Goal: Task Accomplishment & Management: Use online tool/utility

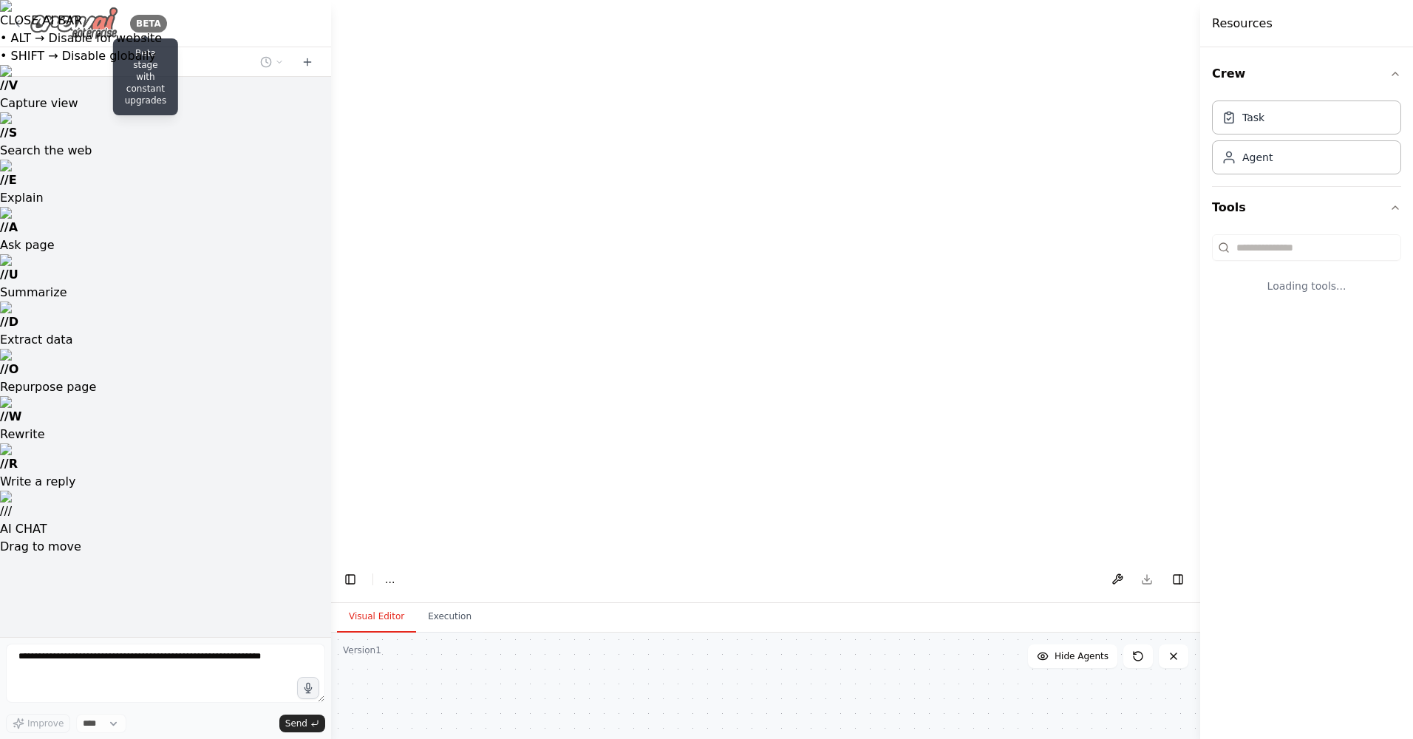
drag, startPoint x: 0, startPoint y: 0, endPoint x: 72, endPoint y: 15, distance: 73.2
click at [72, 15] on img at bounding box center [74, 23] width 89 height 33
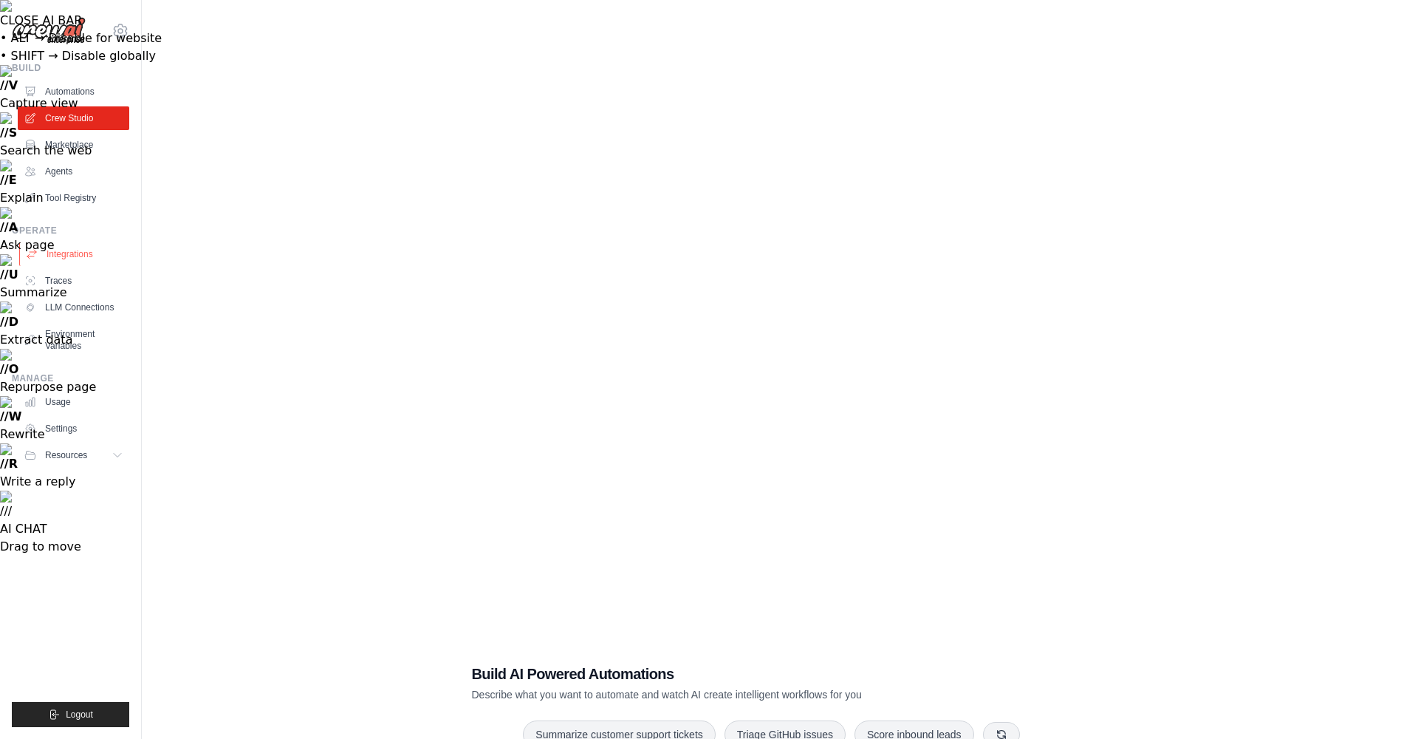
click at [52, 242] on link "Integrations" at bounding box center [75, 254] width 112 height 24
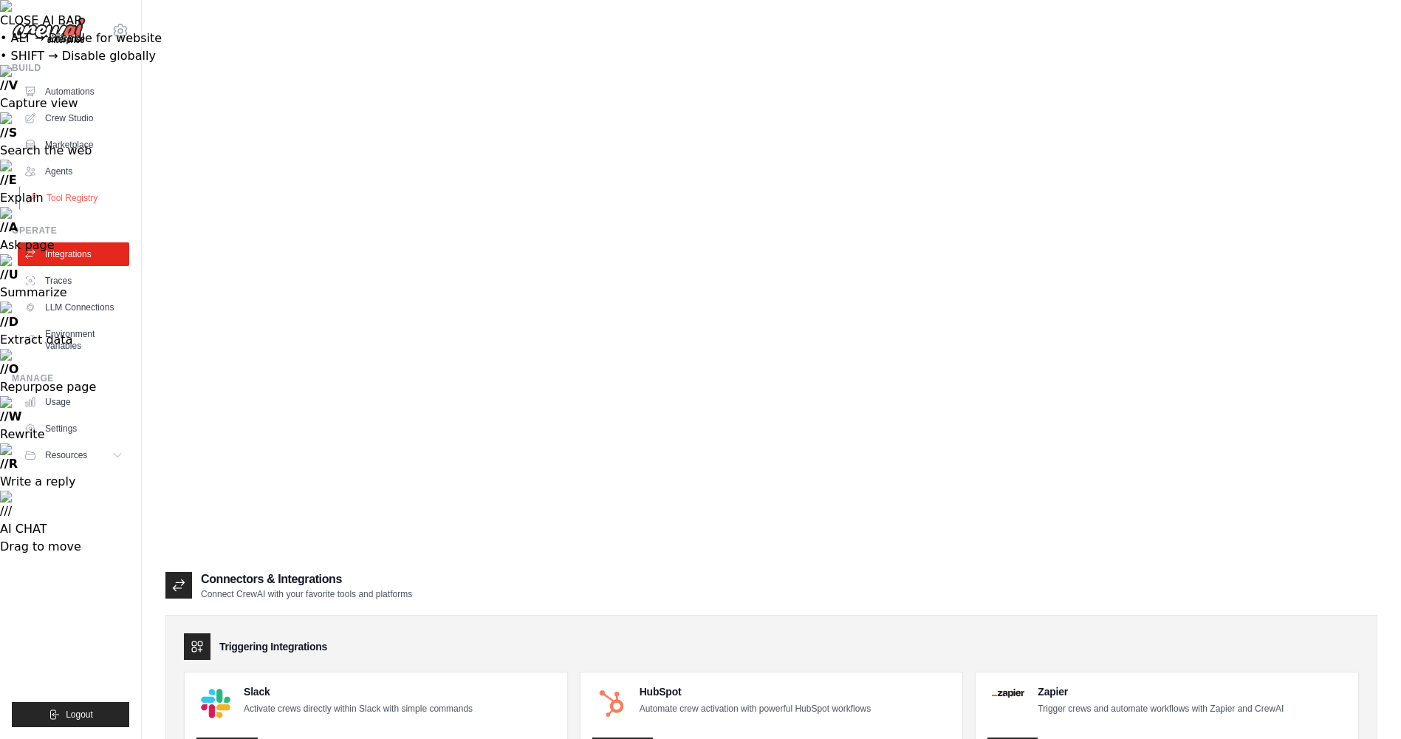
click at [56, 186] on link "Tool Registry" at bounding box center [75, 198] width 112 height 24
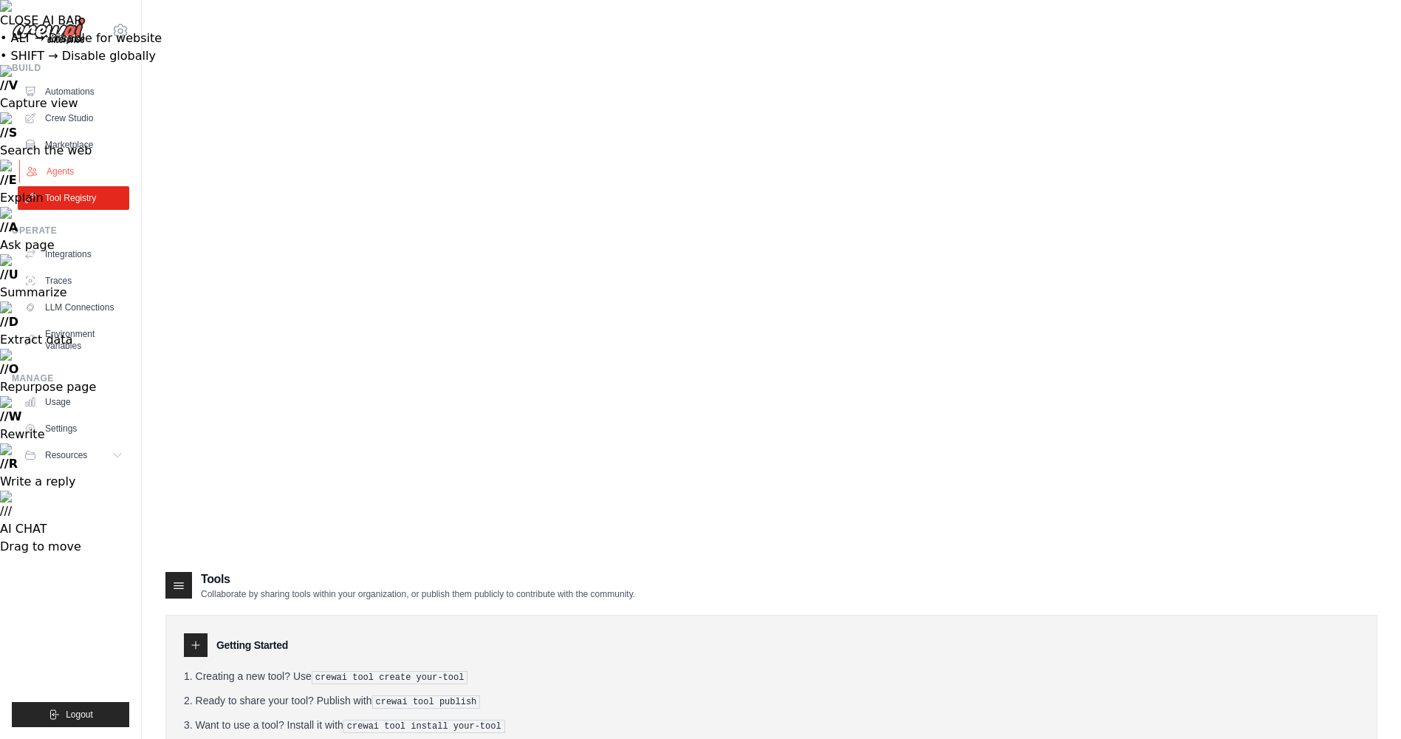
click at [62, 160] on link "Agents" at bounding box center [75, 172] width 112 height 24
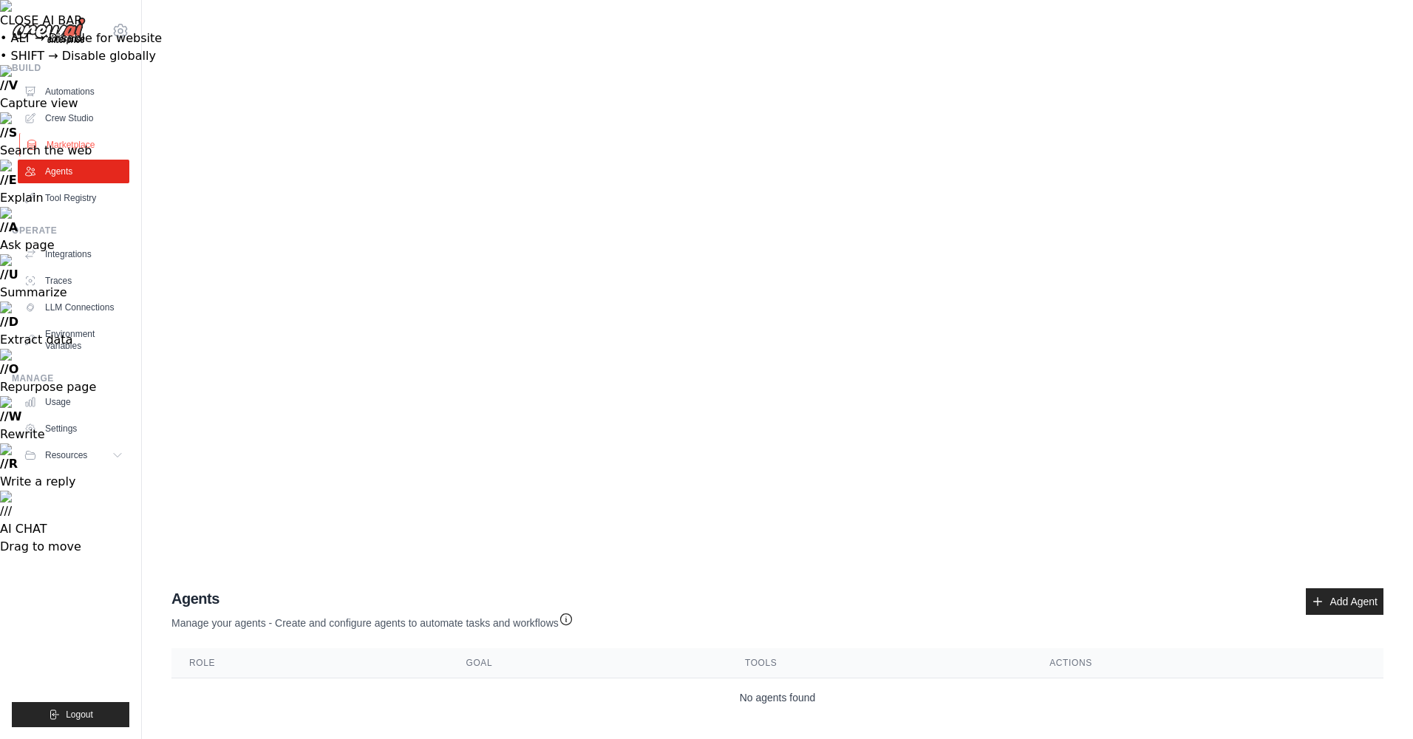
click at [72, 133] on link "Marketplace" at bounding box center [75, 145] width 112 height 24
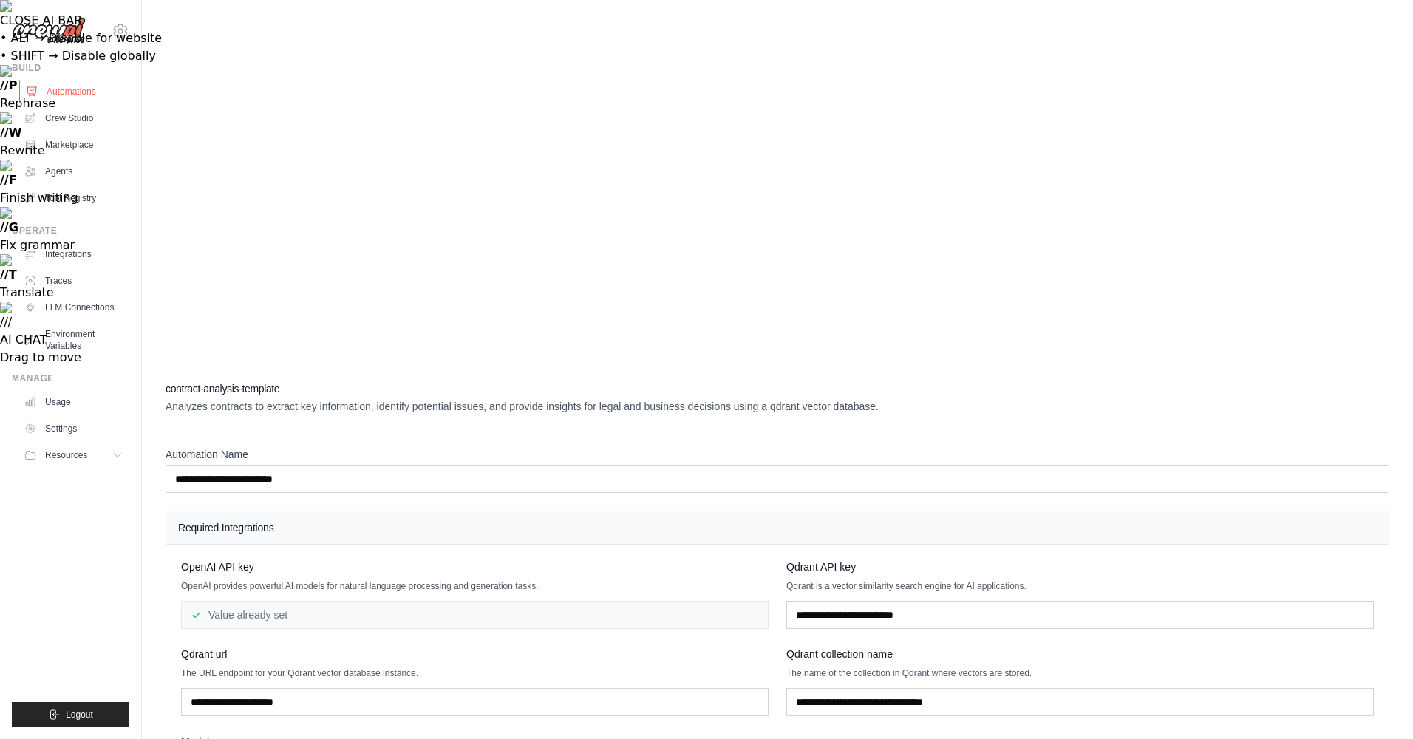
click at [41, 80] on link "Automations" at bounding box center [75, 92] width 112 height 24
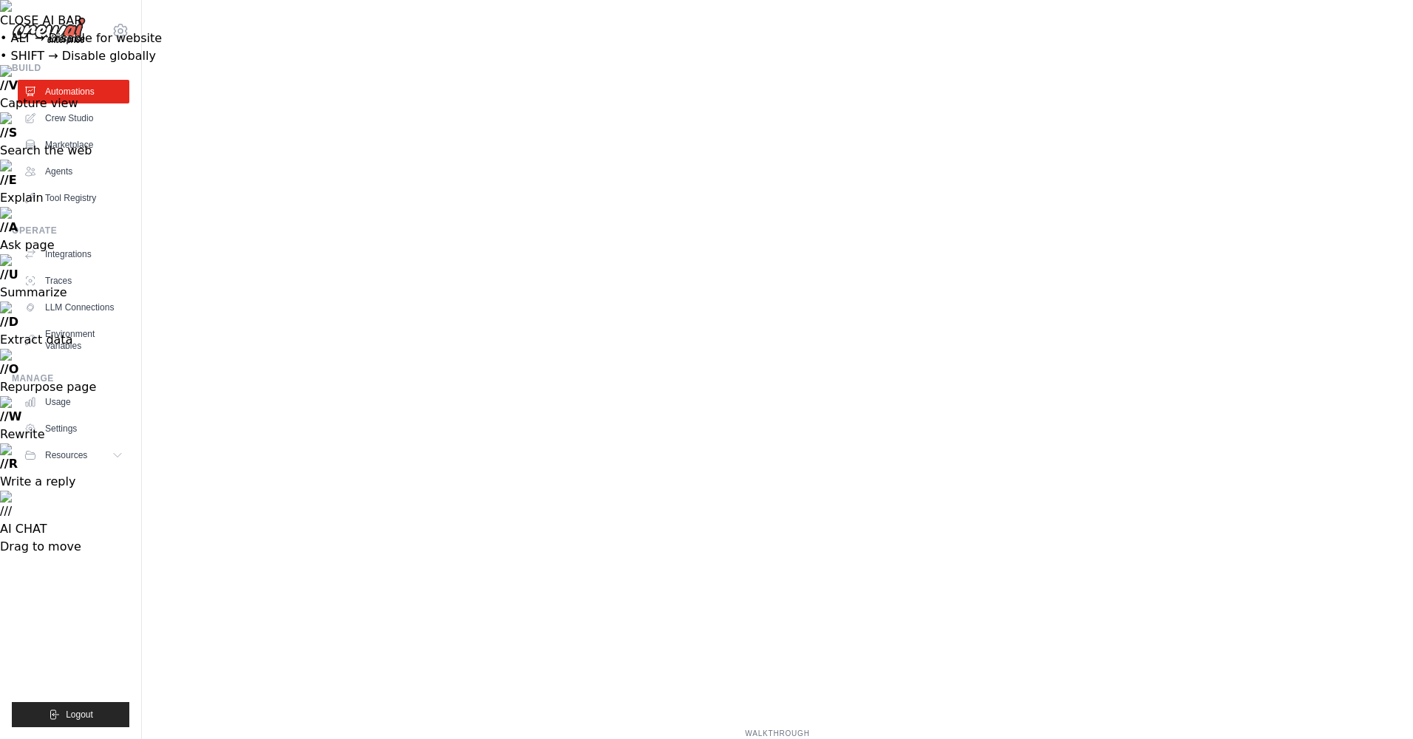
click at [75, 443] on button "Resources" at bounding box center [75, 455] width 112 height 24
click at [47, 17] on img at bounding box center [49, 31] width 74 height 28
